Goal: Information Seeking & Learning: Learn about a topic

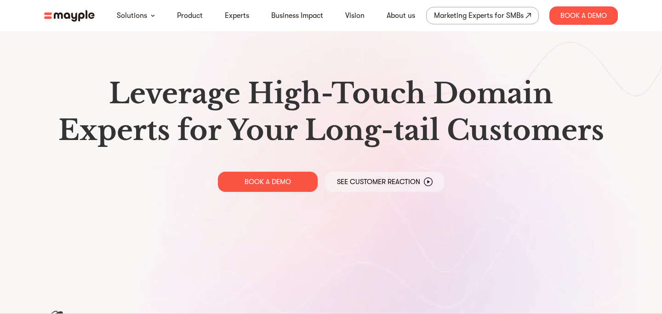
click at [62, 14] on img at bounding box center [69, 15] width 51 height 11
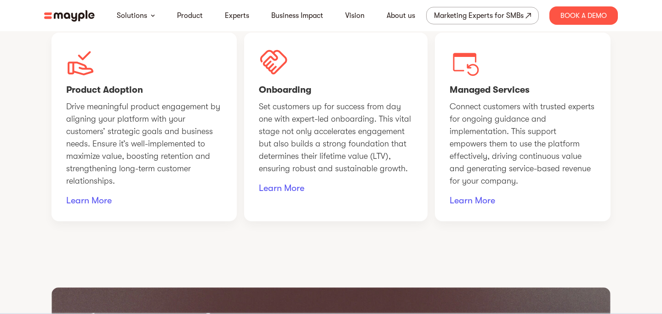
scroll to position [757, 0]
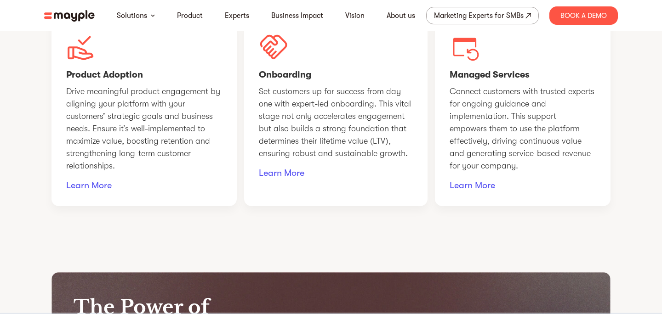
click at [279, 179] on link "Learn More" at bounding box center [336, 173] width 154 height 12
